Goal: Task Accomplishment & Management: Manage account settings

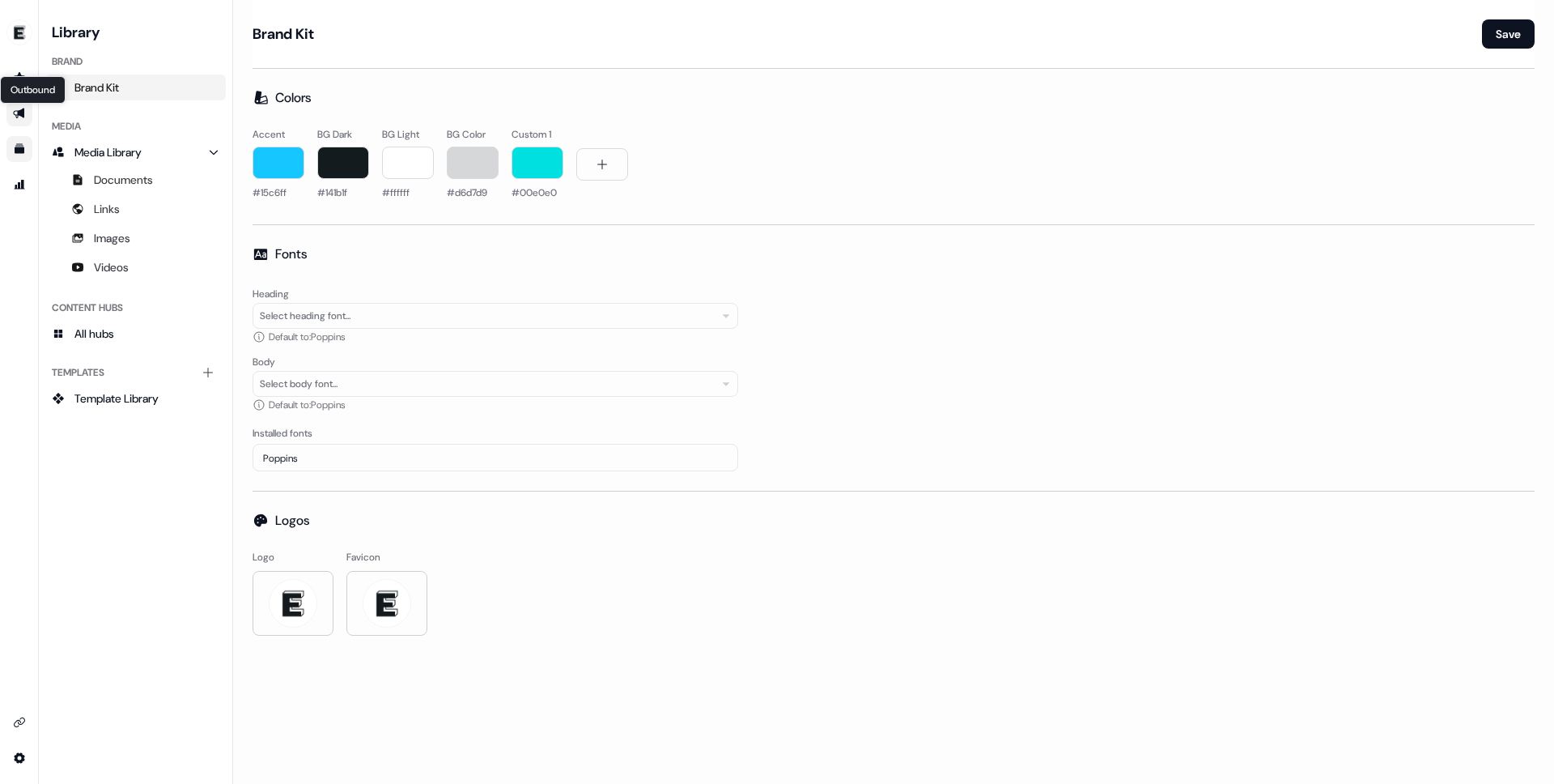
click at [15, 115] on icon "Go to outbound experience" at bounding box center [19, 113] width 11 height 10
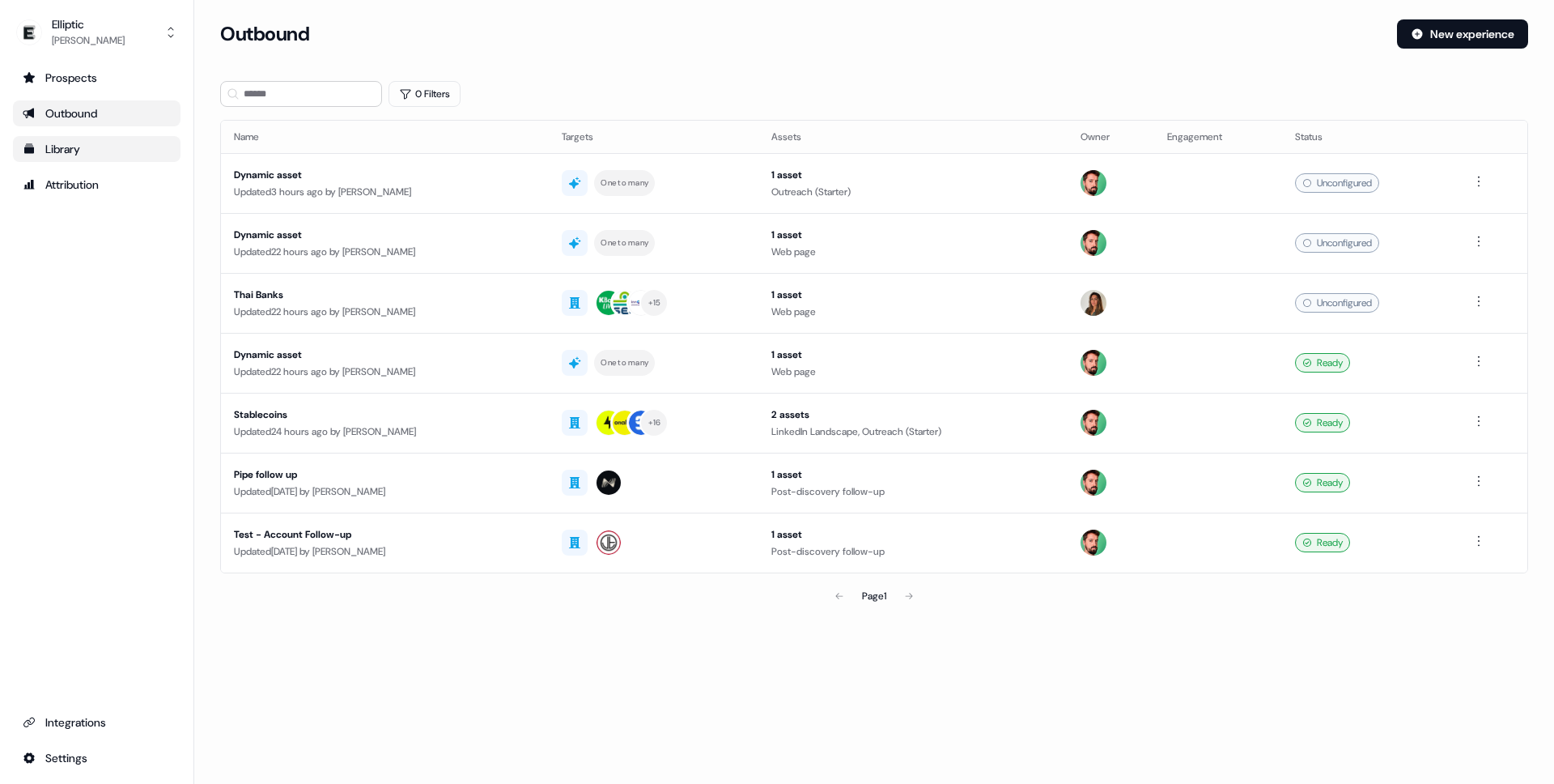
click at [99, 155] on div "Library" at bounding box center [96, 148] width 148 height 16
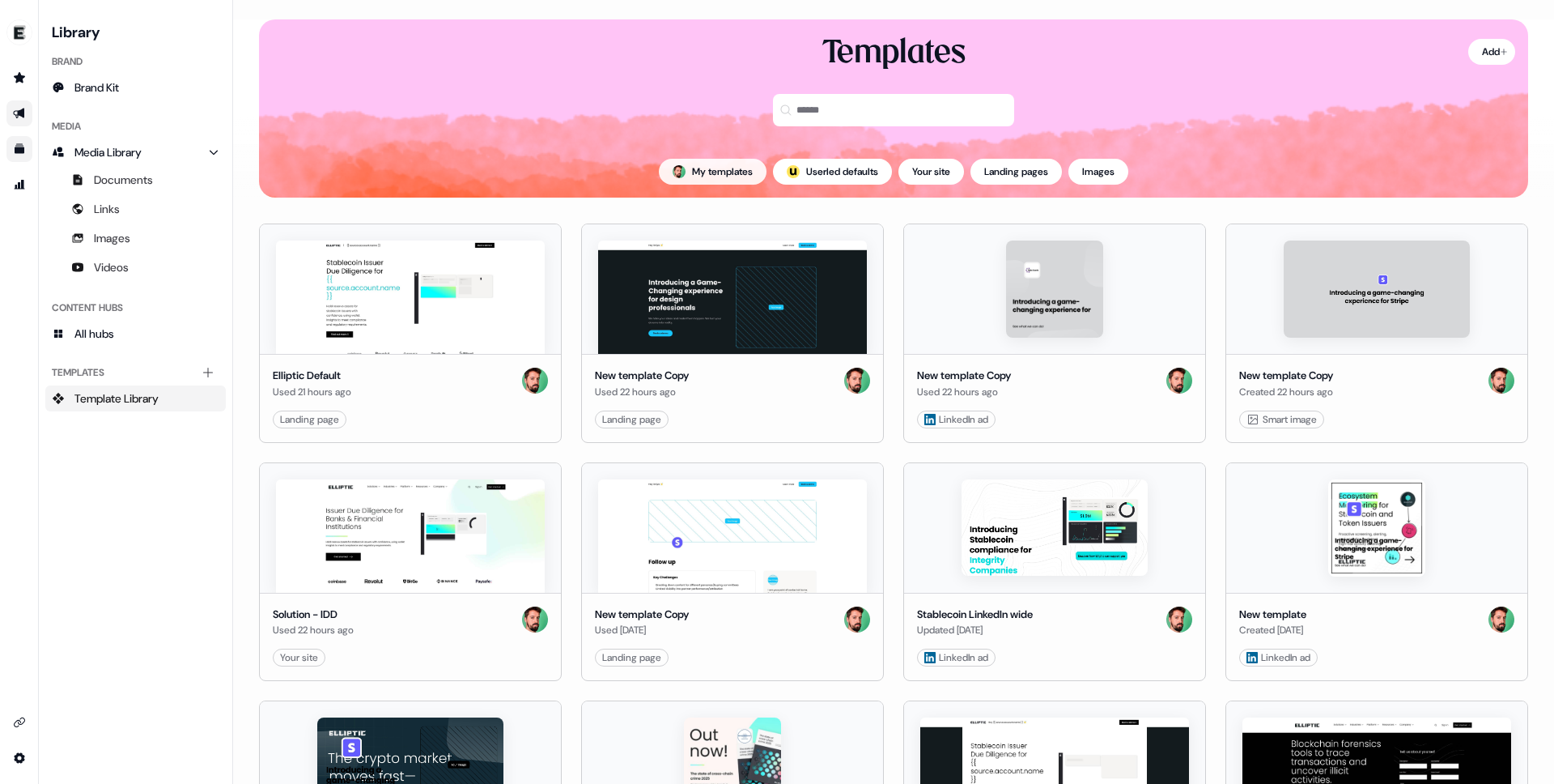
click at [711, 169] on button "My templates" at bounding box center [712, 172] width 107 height 26
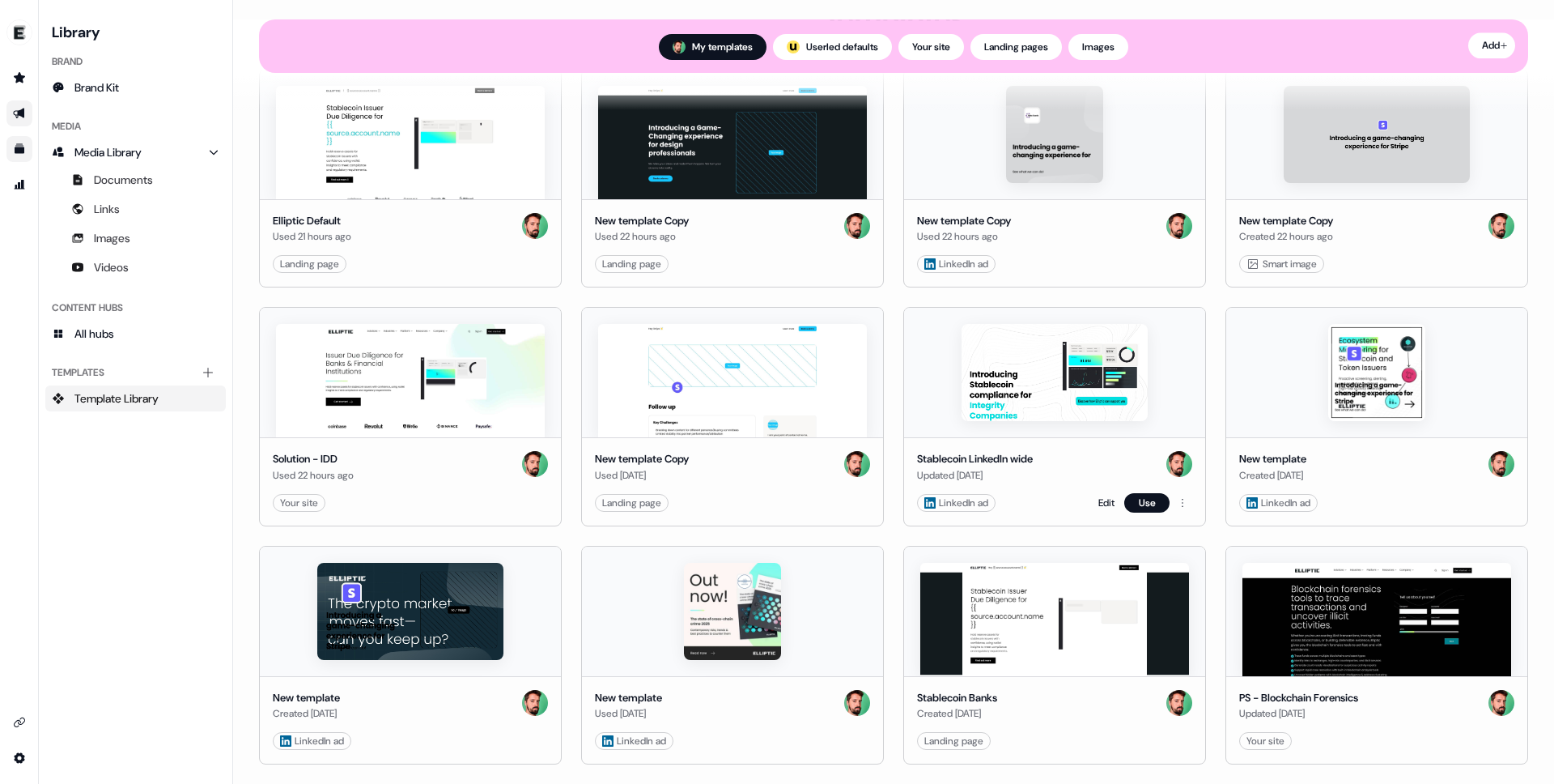
scroll to position [200, 0]
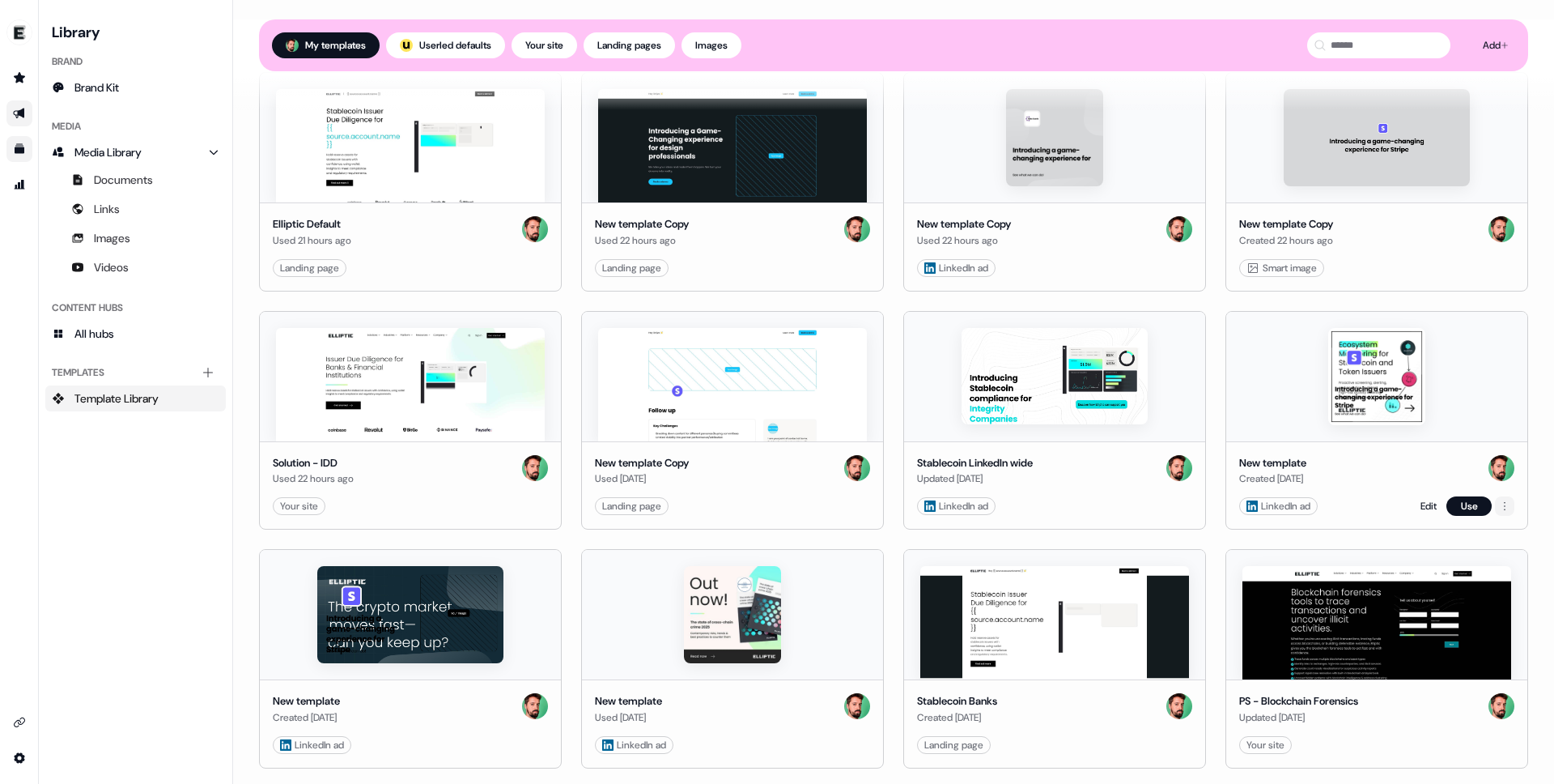
click at [1500, 507] on html "For the best experience switch devices to a bigger screen. Go to [DOMAIN_NAME] …" at bounding box center [777, 392] width 1554 height 784
click at [1461, 565] on div "Delete" at bounding box center [1479, 562] width 141 height 26
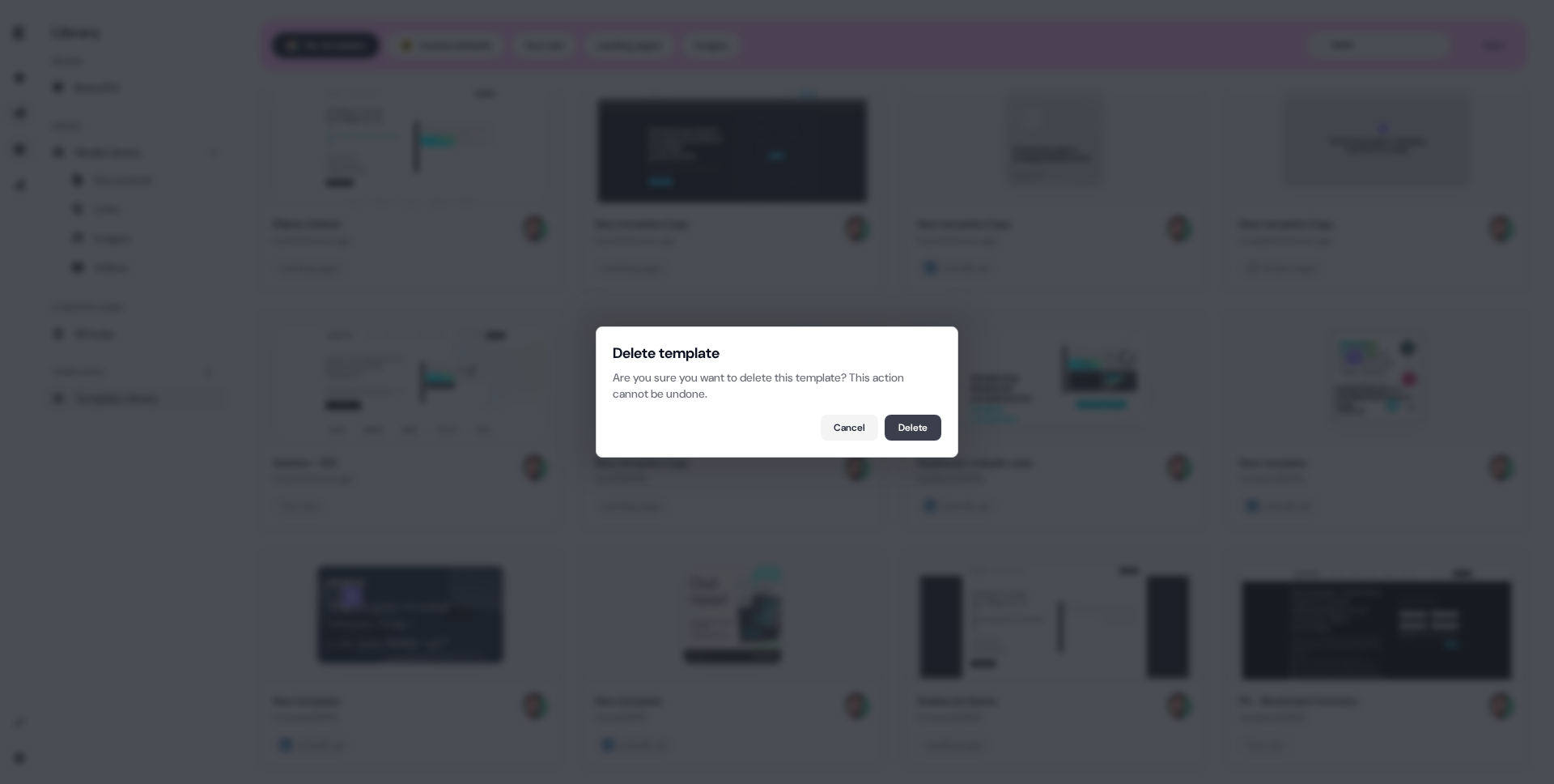
click at [914, 435] on button "Delete" at bounding box center [913, 427] width 57 height 26
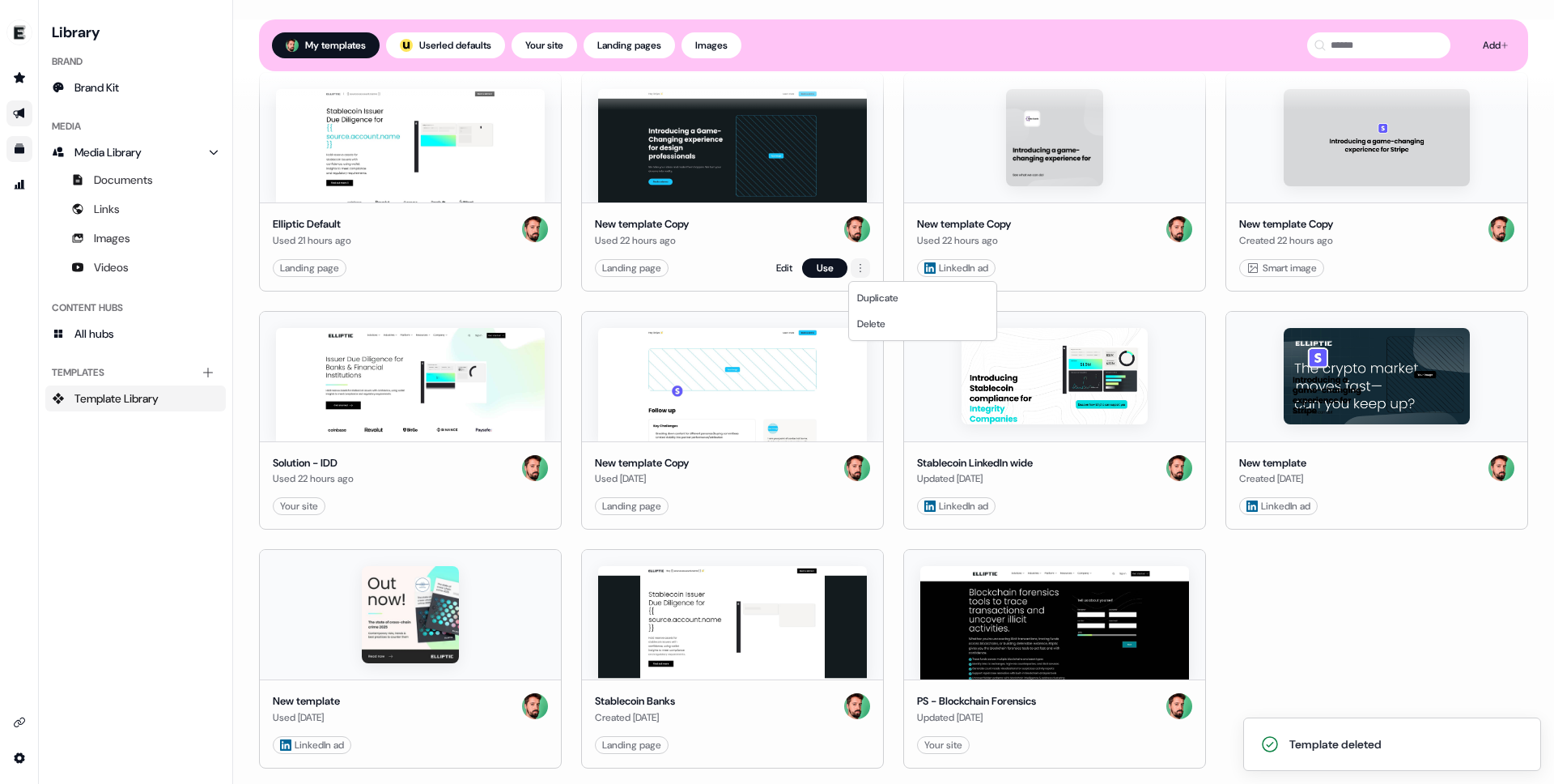
click at [861, 269] on html "Template deleted For the best experience switch devices to a bigger screen. Go …" at bounding box center [777, 392] width 1554 height 784
click at [875, 315] on div "Delete" at bounding box center [922, 324] width 141 height 26
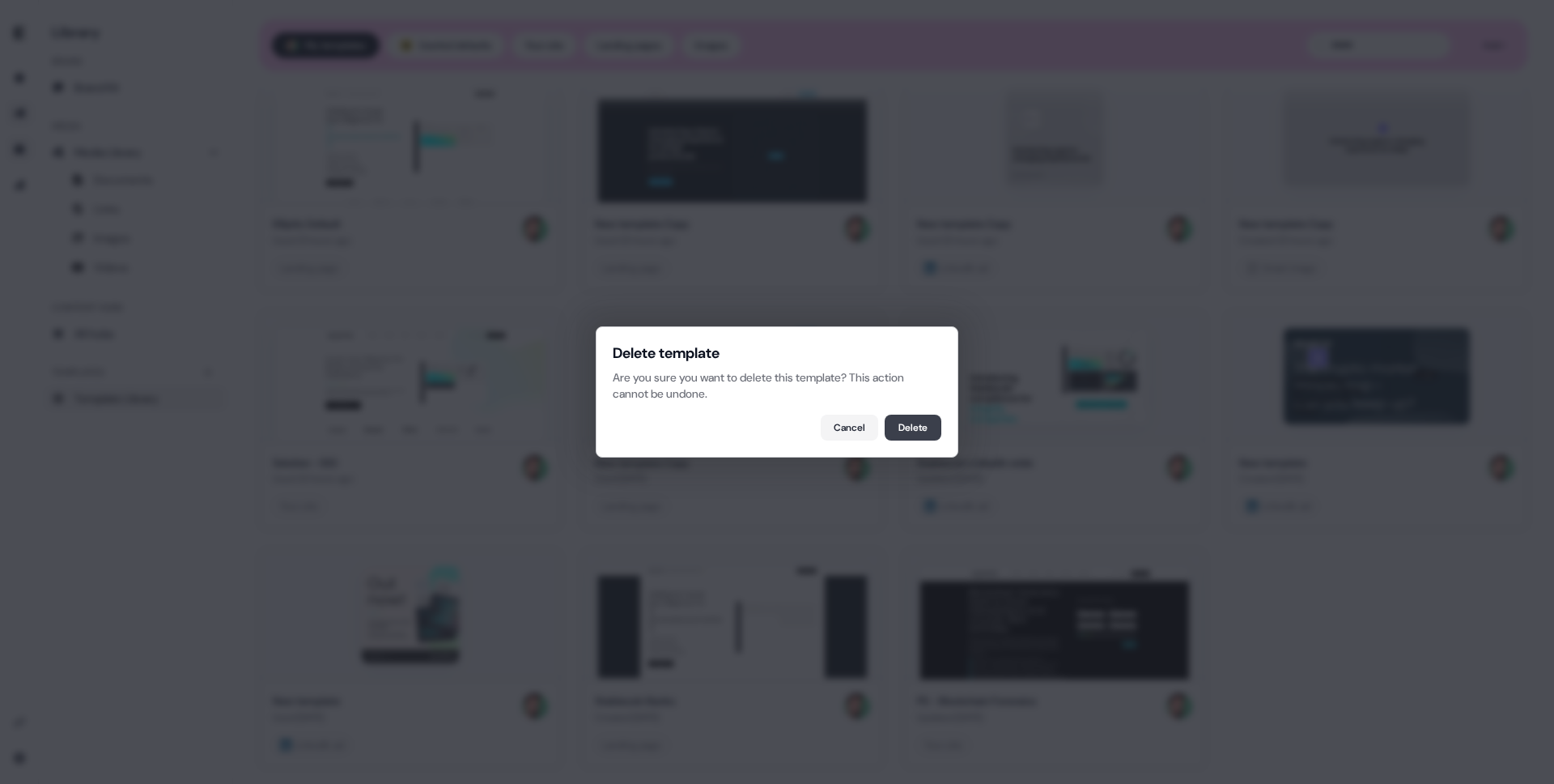
click at [915, 433] on button "Delete" at bounding box center [913, 427] width 57 height 26
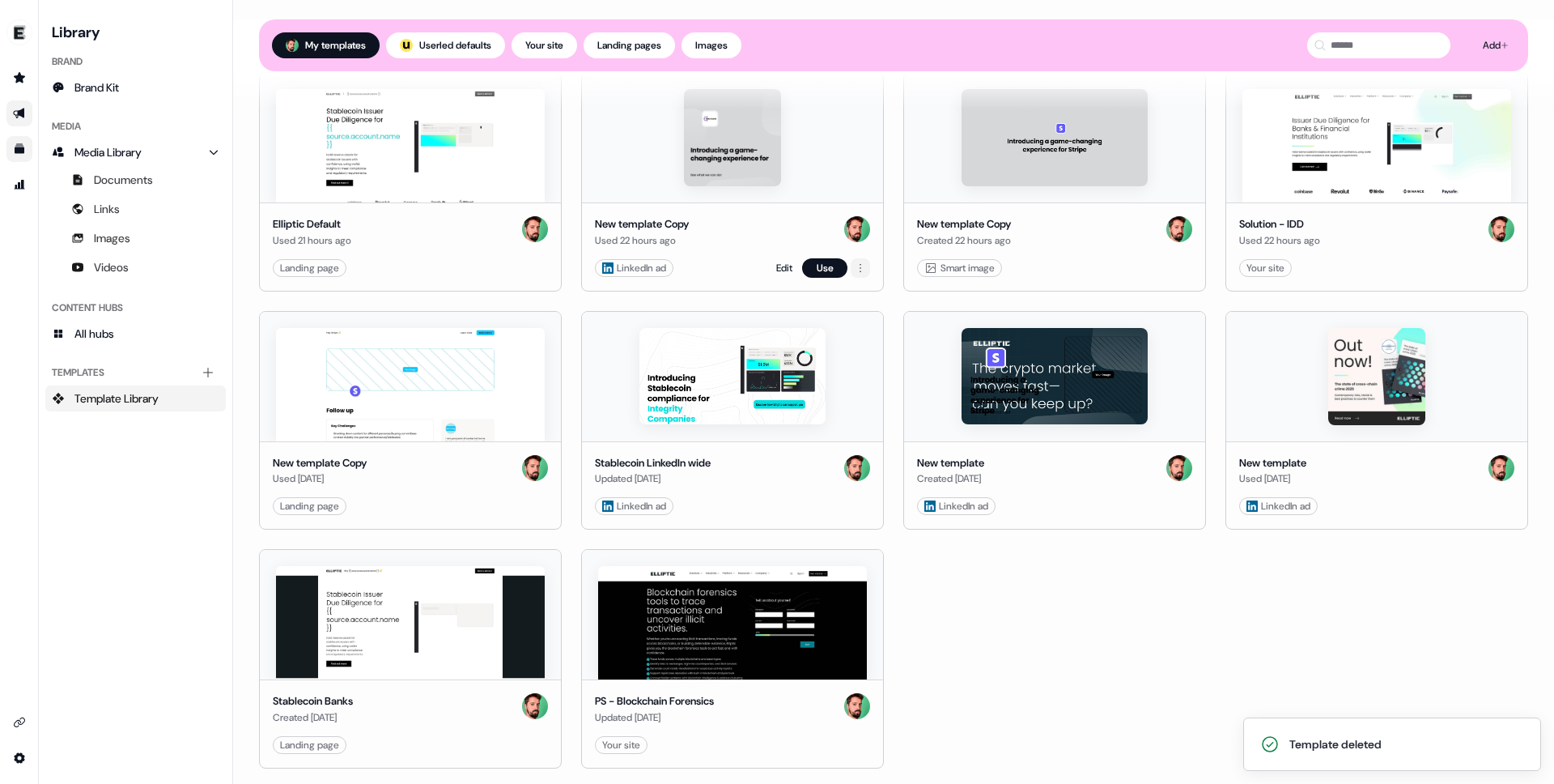
click at [860, 268] on html "Template deleted For the best experience switch devices to a bigger screen. Go …" at bounding box center [777, 392] width 1554 height 784
click at [894, 331] on div "Delete" at bounding box center [922, 324] width 141 height 26
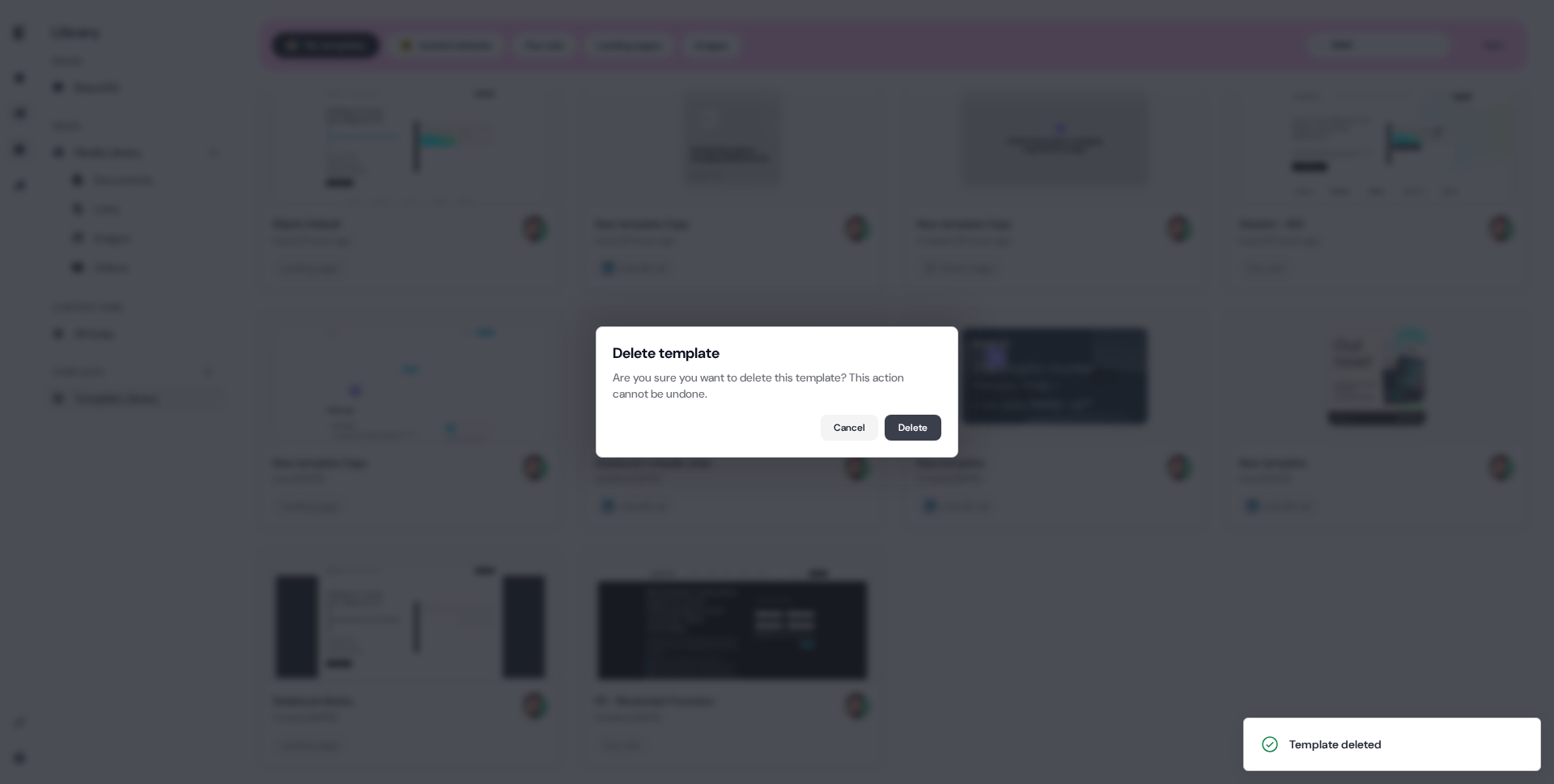
click at [916, 415] on button "Delete" at bounding box center [913, 427] width 57 height 26
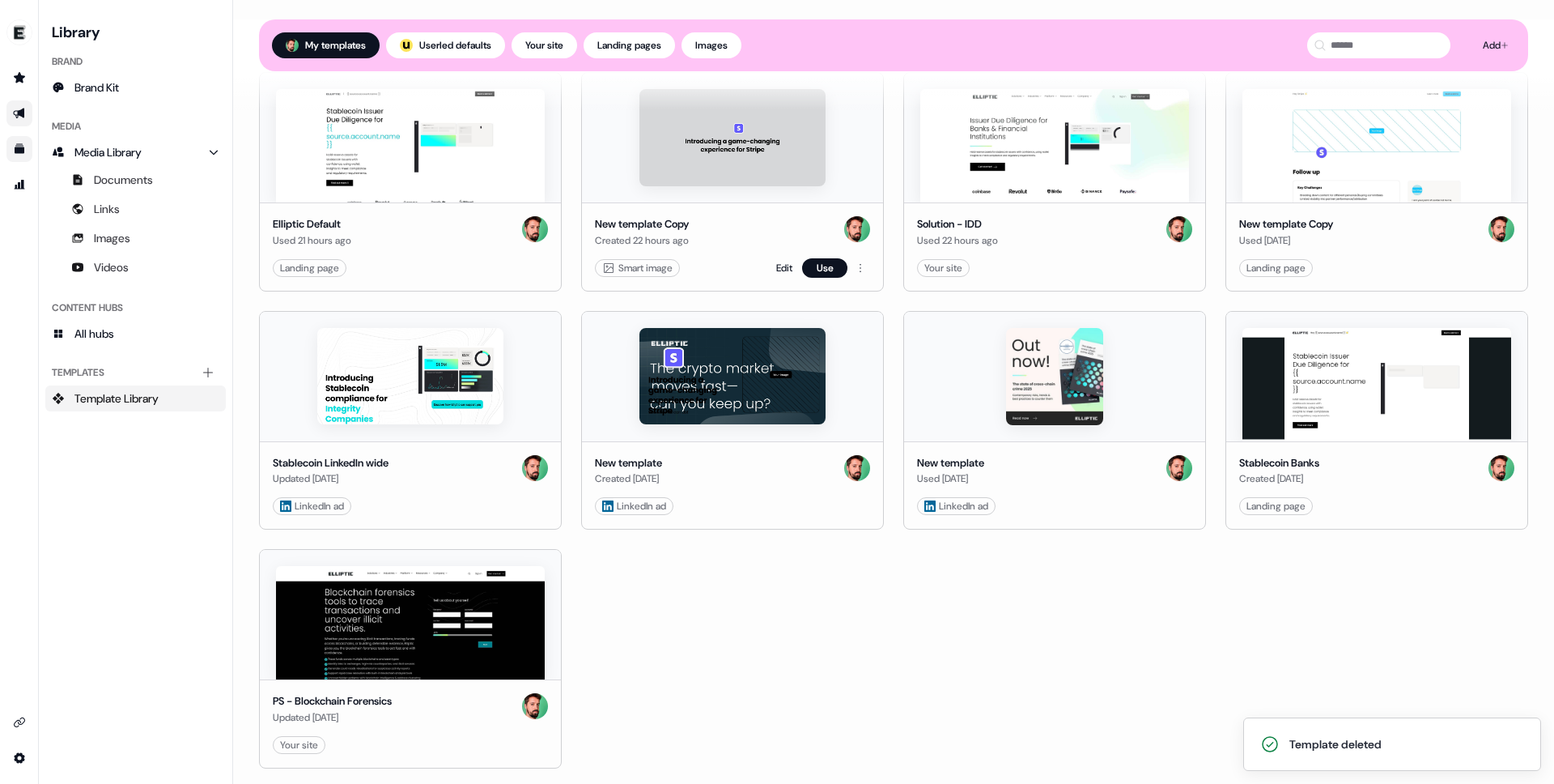
click at [863, 278] on div "New template Copy Created 22 hours ago Smart image Edit Use" at bounding box center [733, 246] width 301 height 89
click at [860, 271] on html "Template deleted For the best experience switch devices to a bigger screen. Go …" at bounding box center [777, 392] width 1554 height 784
click at [874, 327] on span "Delete" at bounding box center [872, 324] width 28 height 13
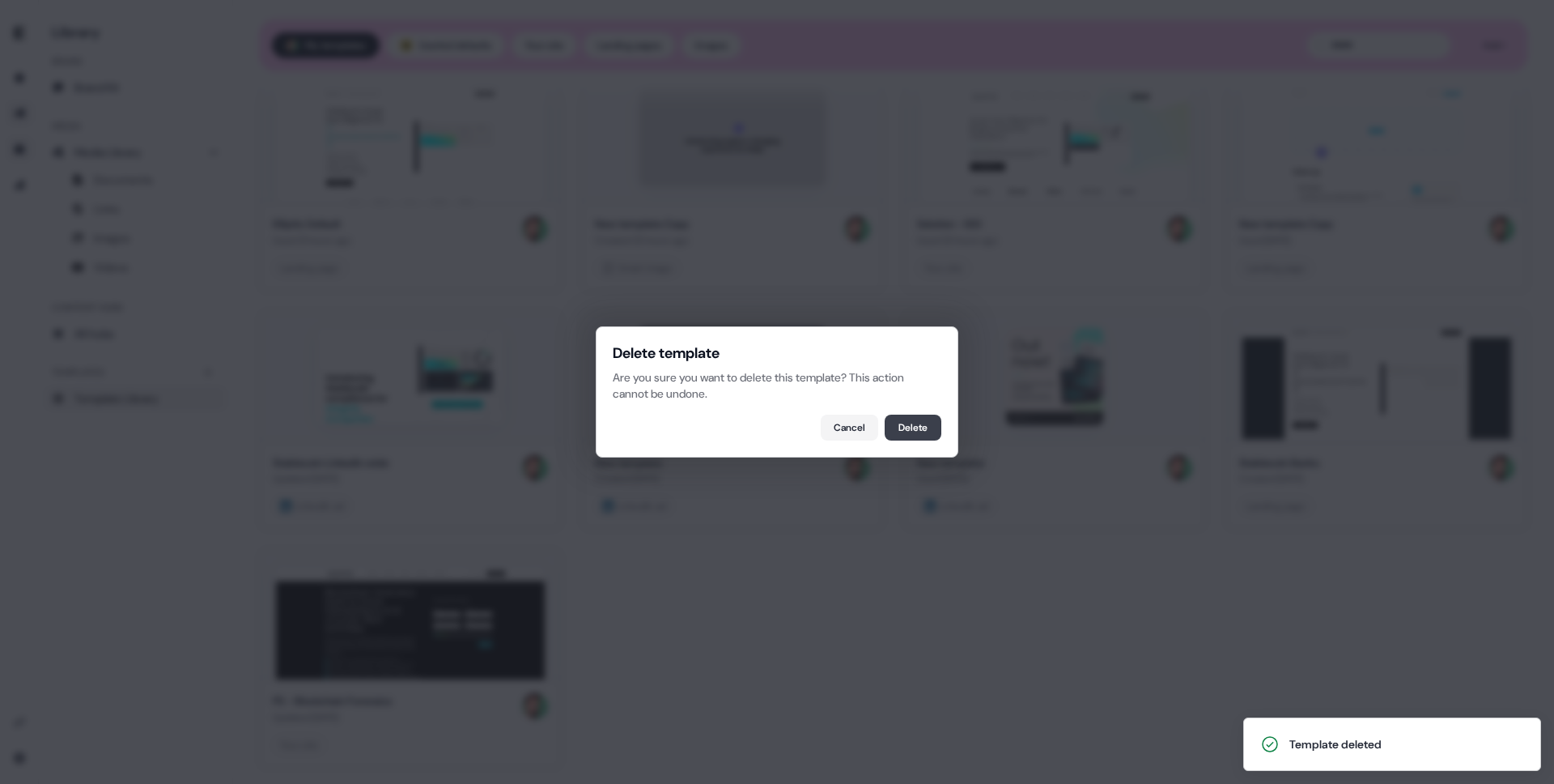
click at [913, 422] on button "Delete" at bounding box center [913, 427] width 57 height 26
